Goal: Information Seeking & Learning: Learn about a topic

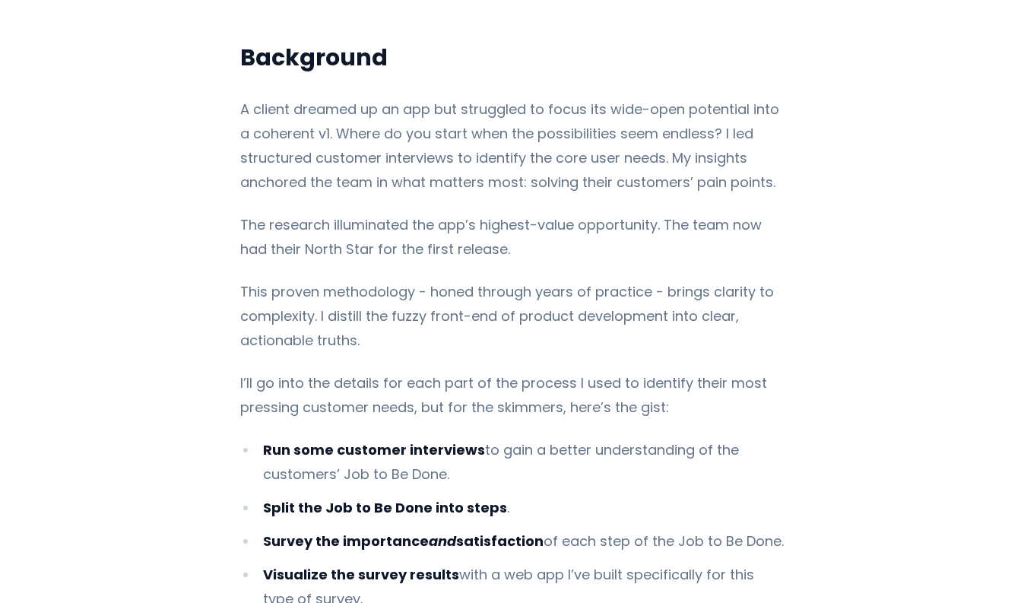
scroll to position [813, 0]
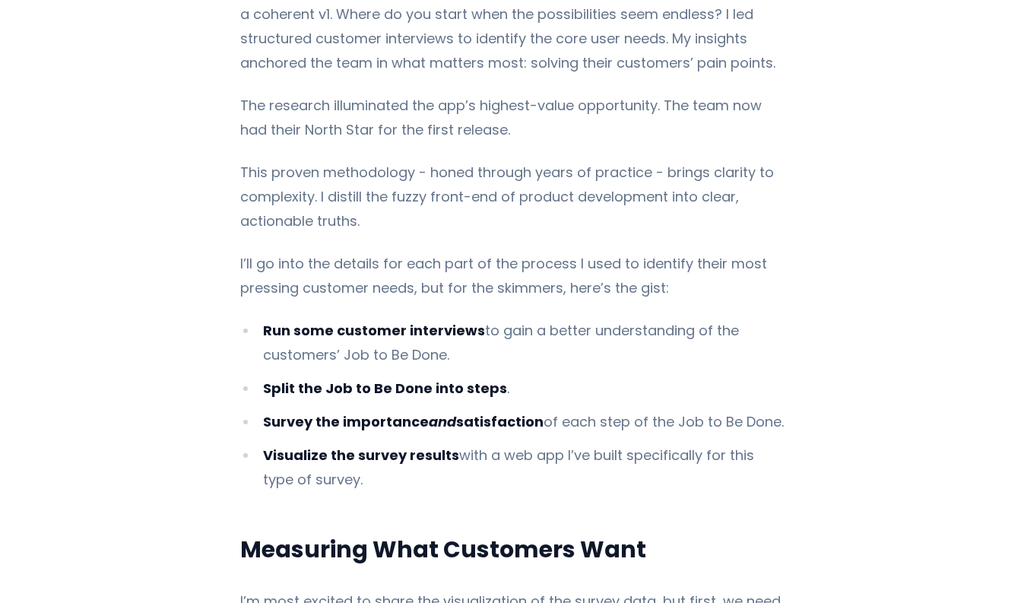
click at [315, 412] on strong "Survey the importance and satisfaction" at bounding box center [403, 421] width 280 height 19
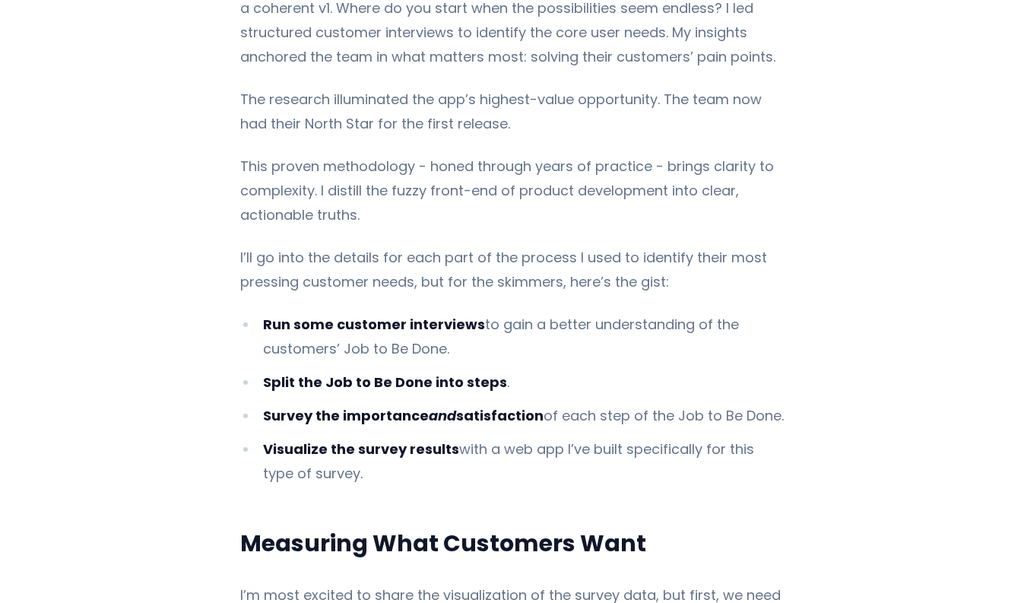
drag, startPoint x: 255, startPoint y: 394, endPoint x: 822, endPoint y: 391, distance: 566.9
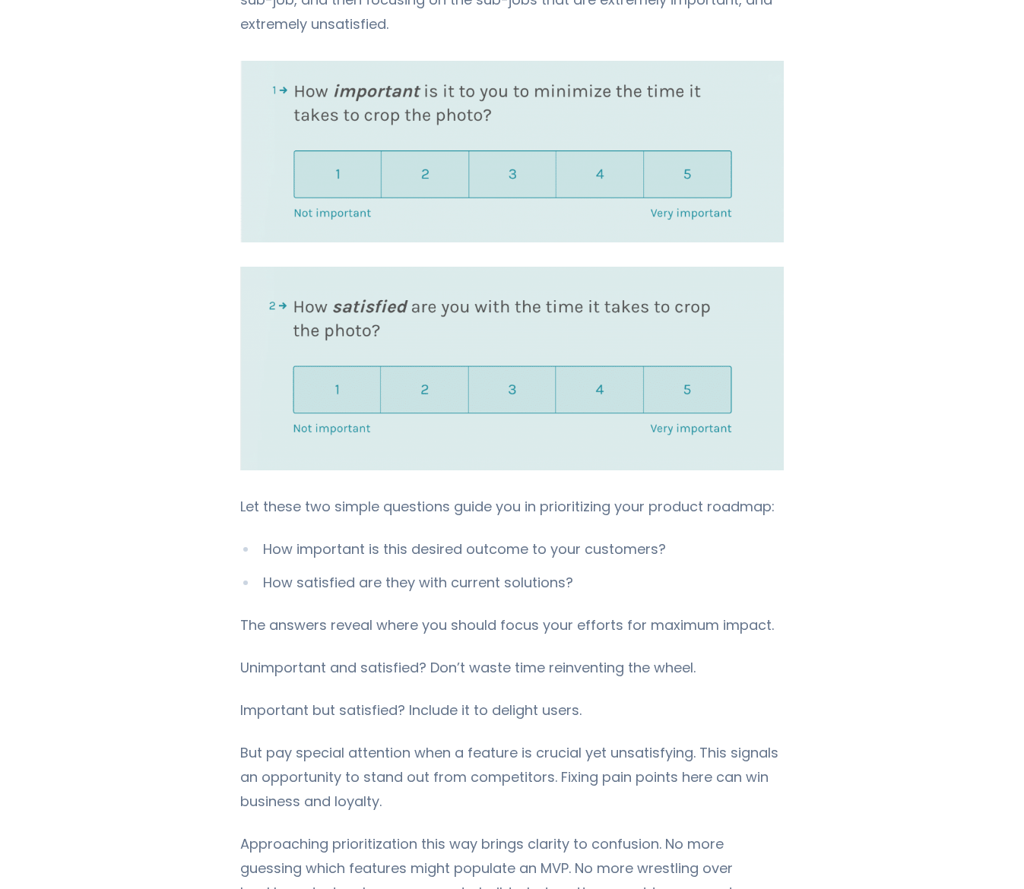
scroll to position [1780, 0]
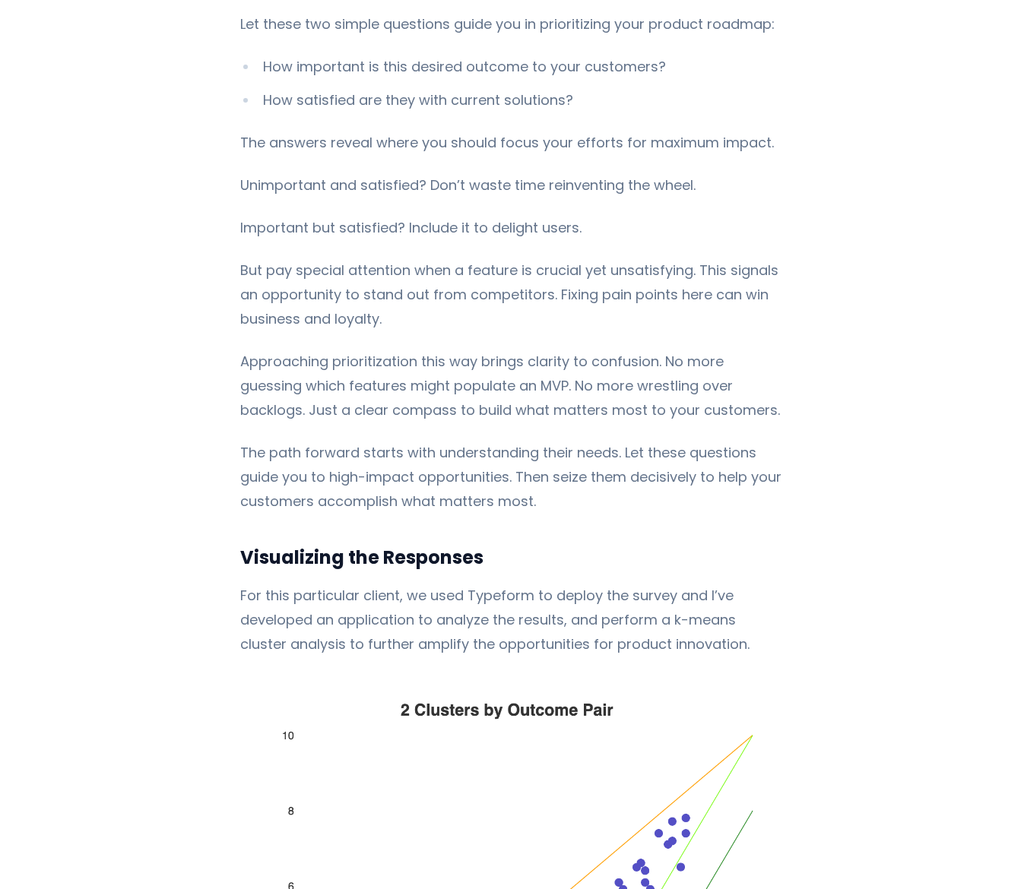
click at [390, 584] on p "For this particular client, we used Typeform to deploy the survey and I’ve deve…" at bounding box center [511, 620] width 543 height 73
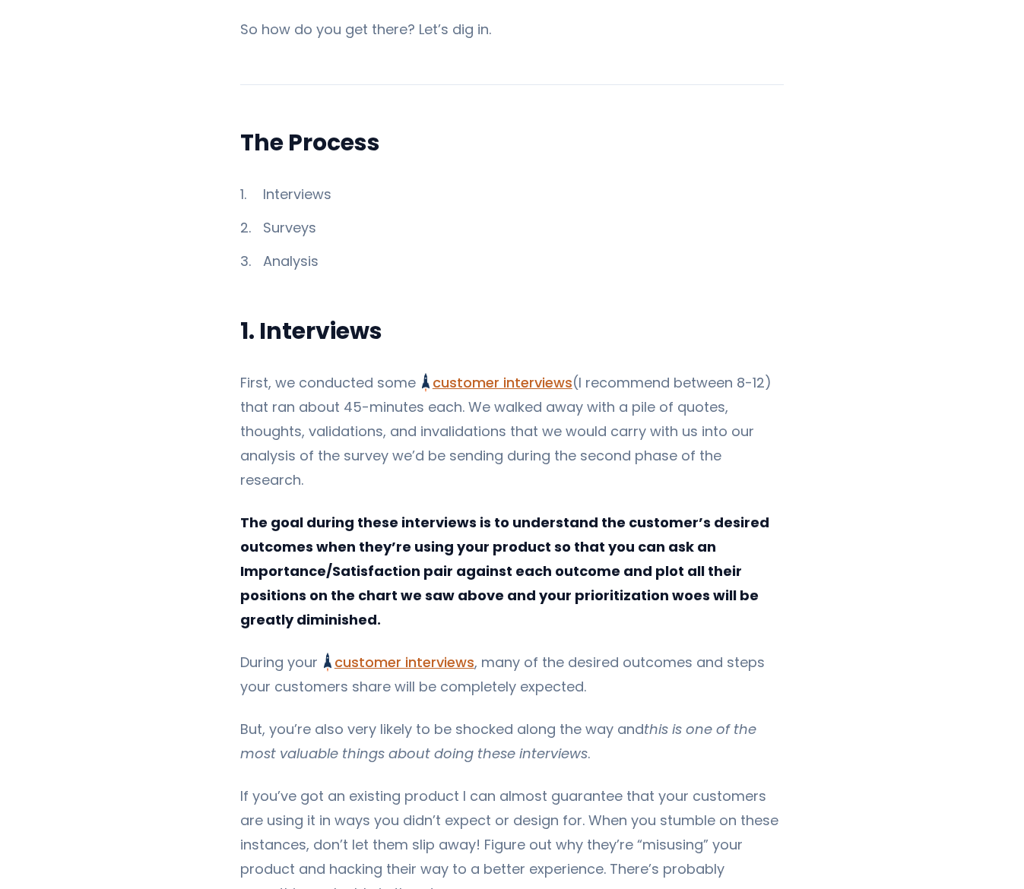
scroll to position [4148, 0]
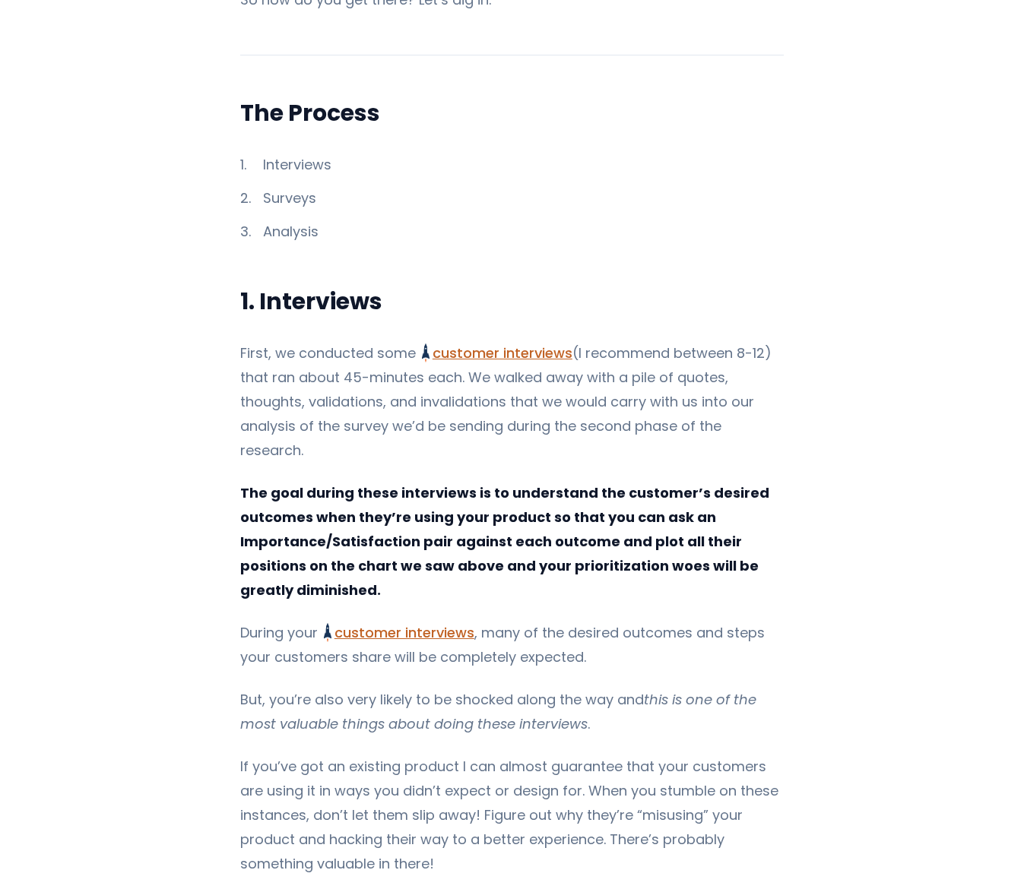
click at [646, 602] on p "During your customer interviews Preparing for Success in Jobs to Be Done Interv…" at bounding box center [511, 645] width 543 height 49
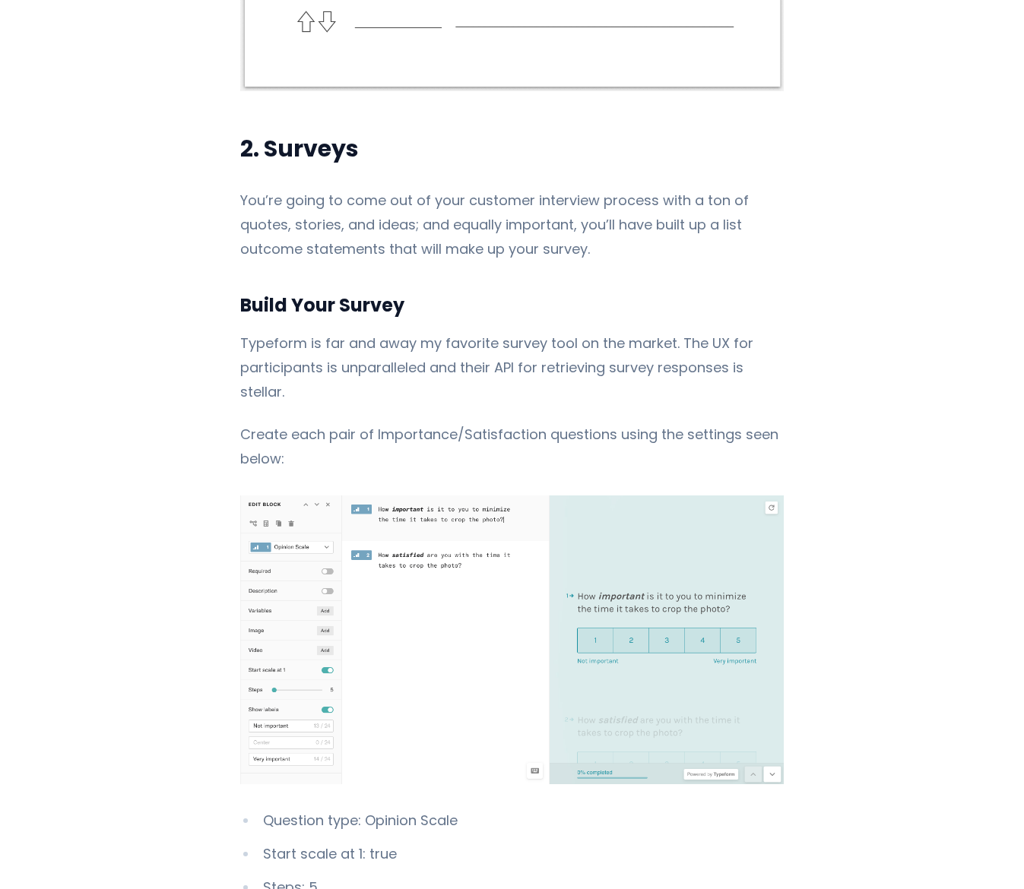
scroll to position [6687, 0]
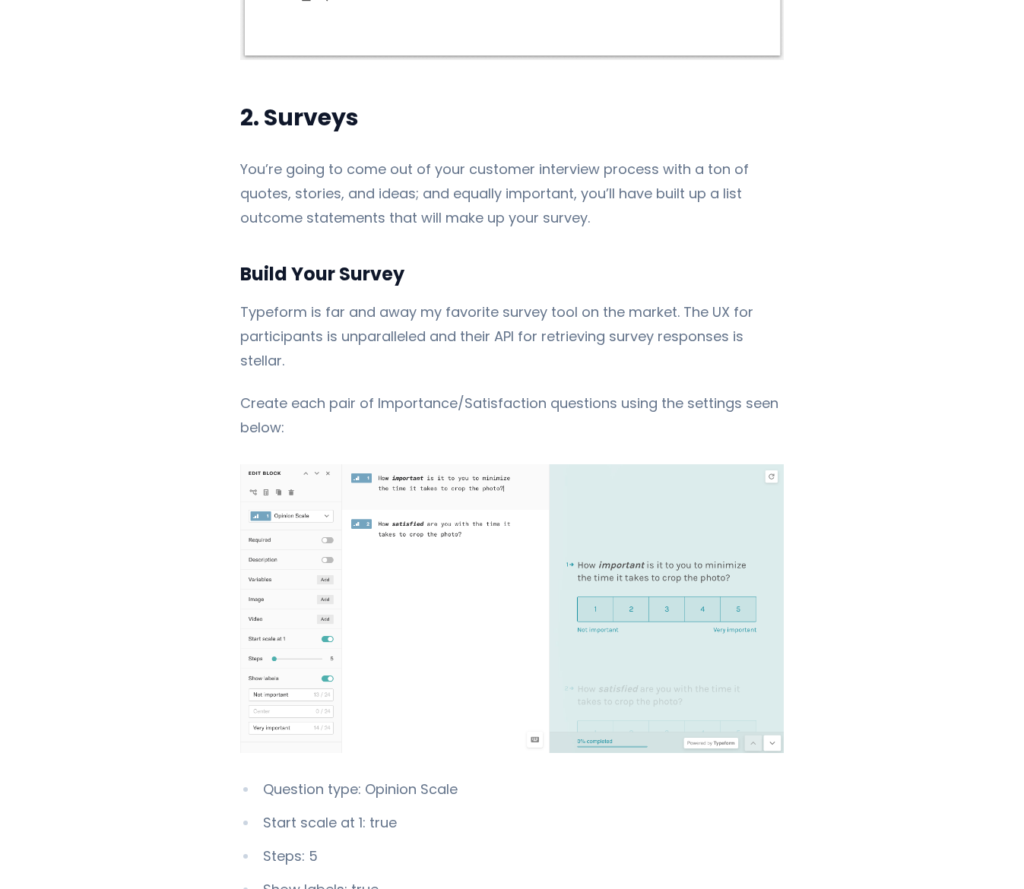
click at [418, 492] on img "Content" at bounding box center [511, 608] width 543 height 288
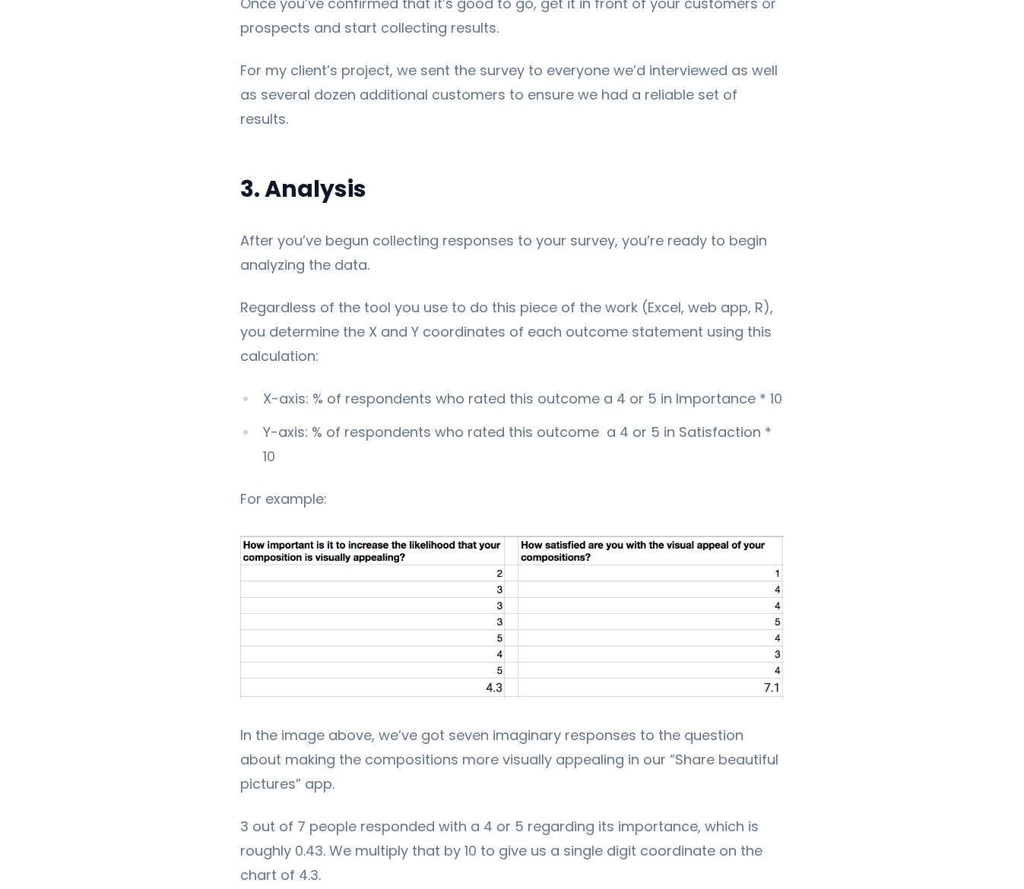
scroll to position [8216, 0]
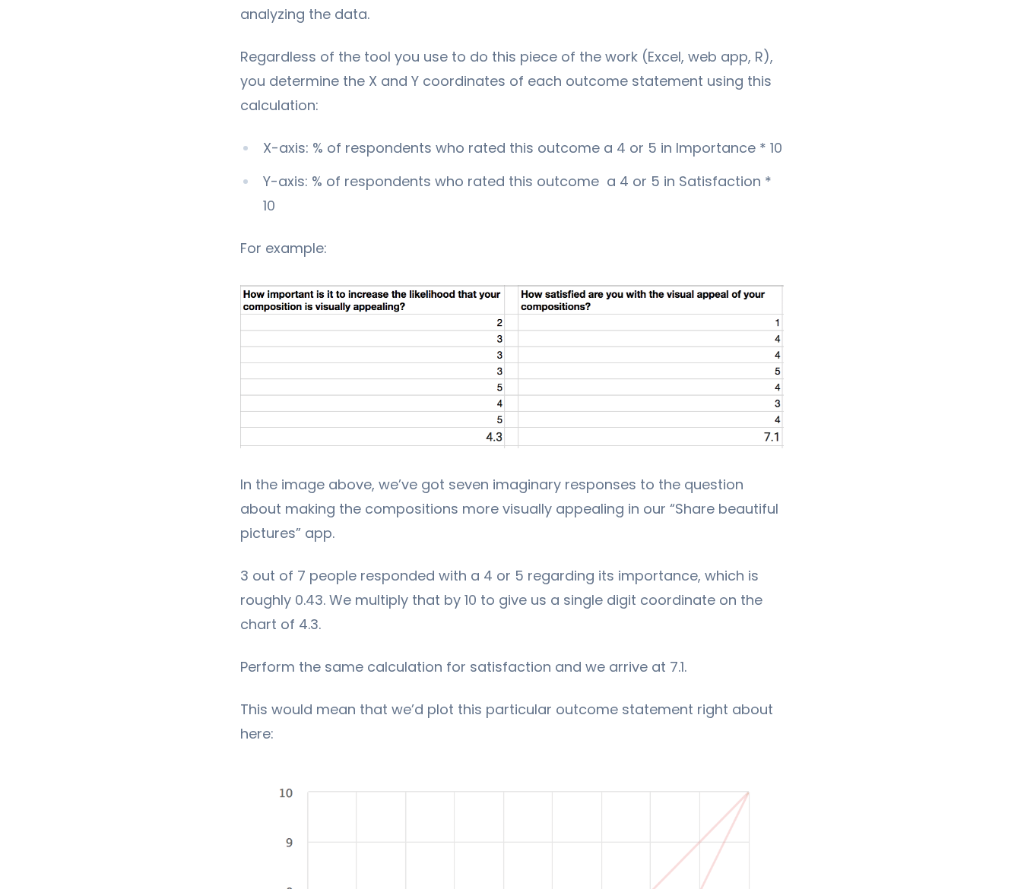
click at [285, 473] on p "In the image above, we’ve got seven imaginary responses to the question about m…" at bounding box center [511, 509] width 543 height 73
click at [329, 602] on p "This would mean that we’d plot this particular outcome statement right about he…" at bounding box center [511, 722] width 543 height 49
click at [294, 602] on p "Perform the same calculation for satisfaction and we arrive at 7.1." at bounding box center [511, 667] width 543 height 24
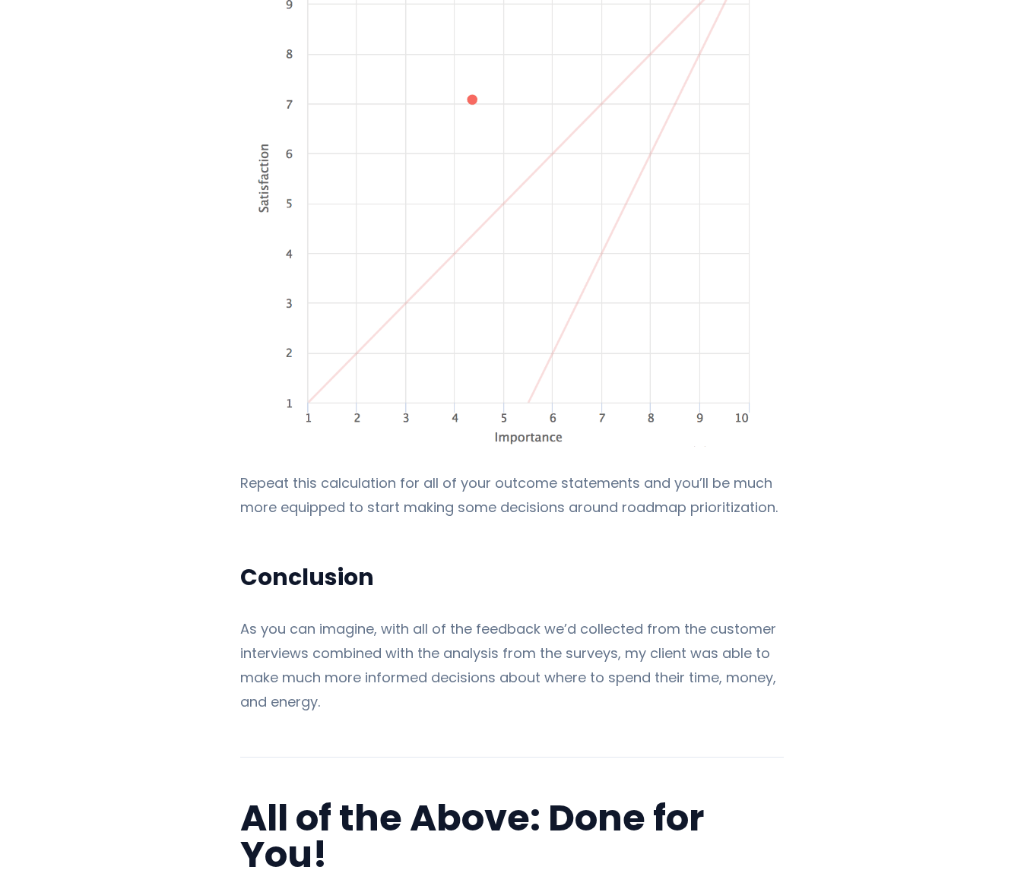
scroll to position [9327, 0]
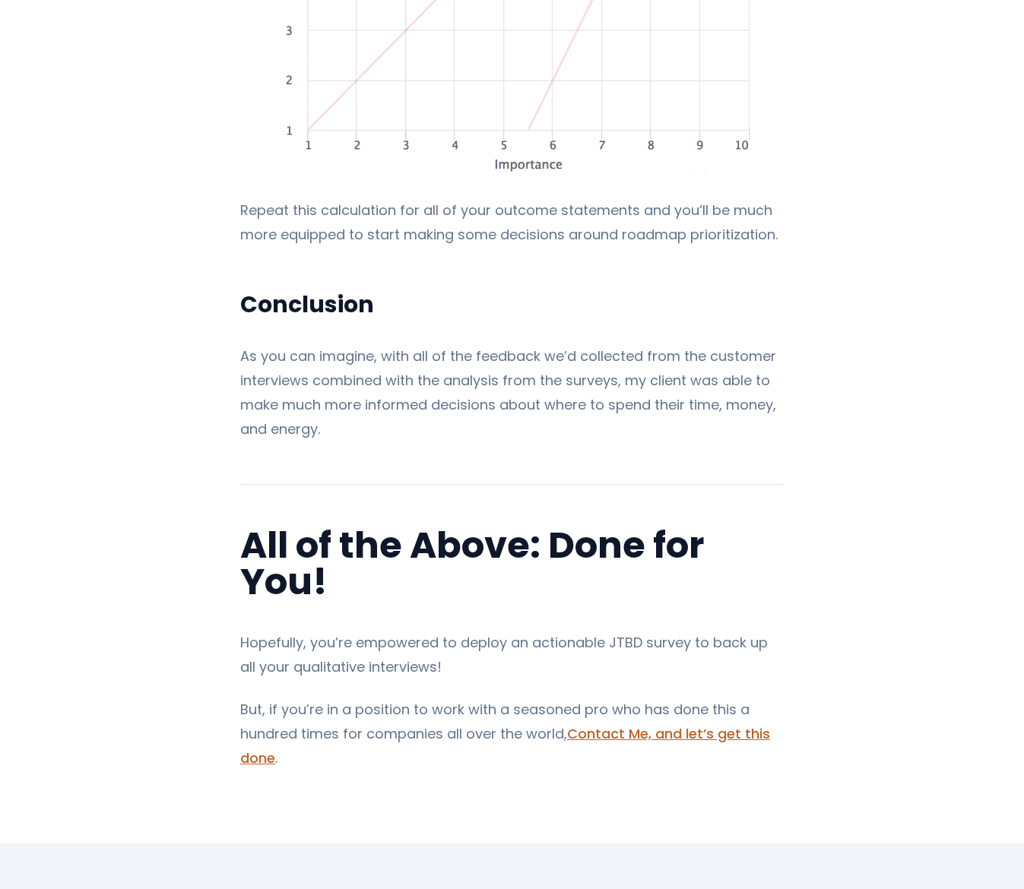
click at [453, 602] on p "Hopefully, you’re empowered to deploy an actionable JTBD survey to back up all …" at bounding box center [511, 655] width 543 height 49
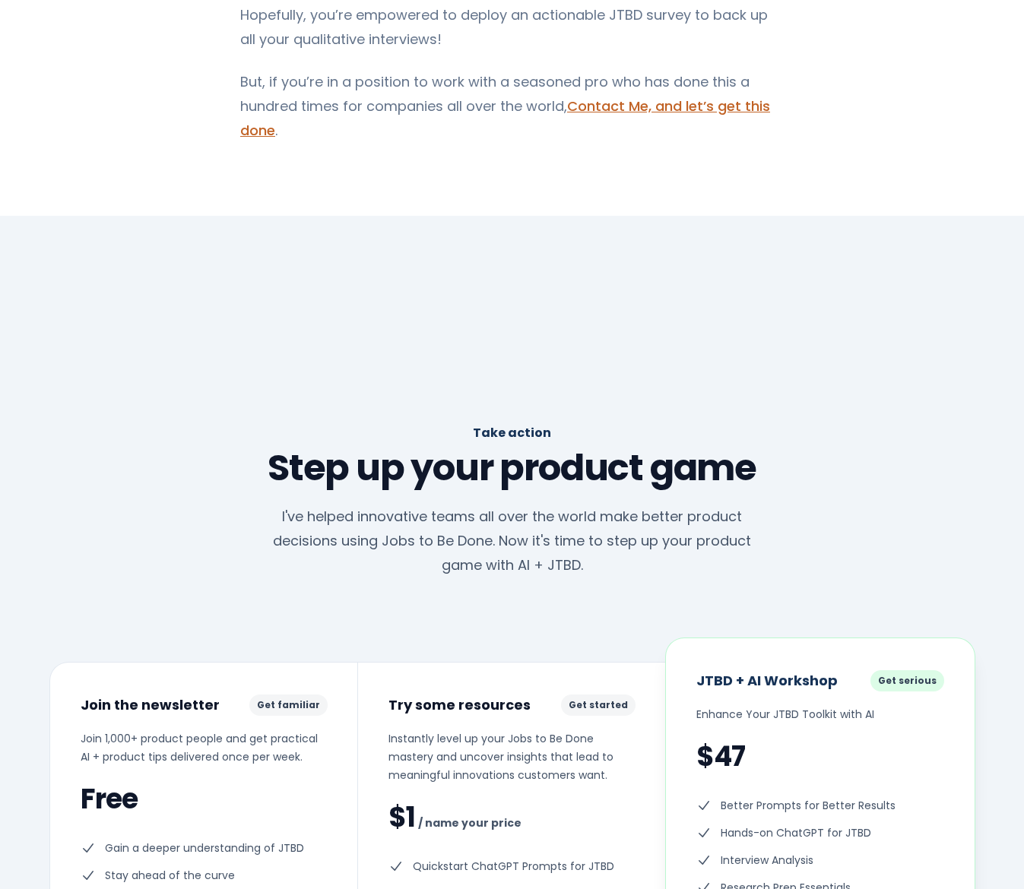
scroll to position [9857, 0]
